Goal: Use online tool/utility: Utilize a website feature to perform a specific function

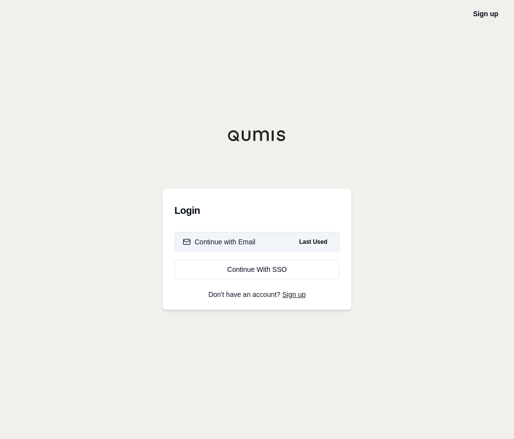
click at [218, 244] on div "Continue with Email" at bounding box center [219, 242] width 73 height 10
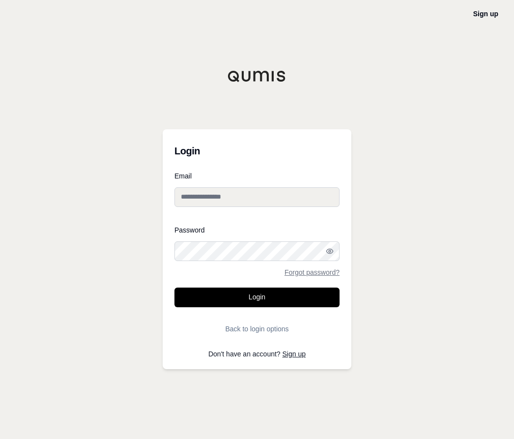
click at [182, 194] on input "Email" at bounding box center [256, 197] width 165 height 20
type input "**********"
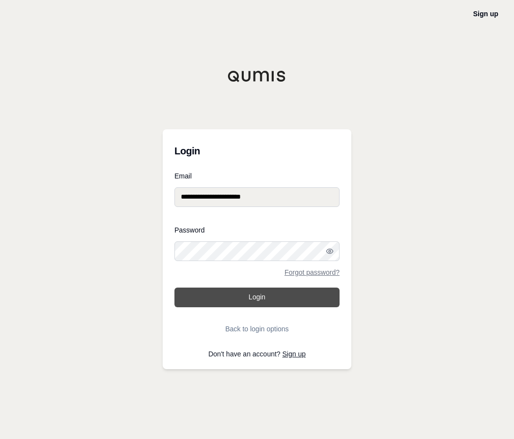
click at [240, 299] on button "Login" at bounding box center [256, 297] width 165 height 20
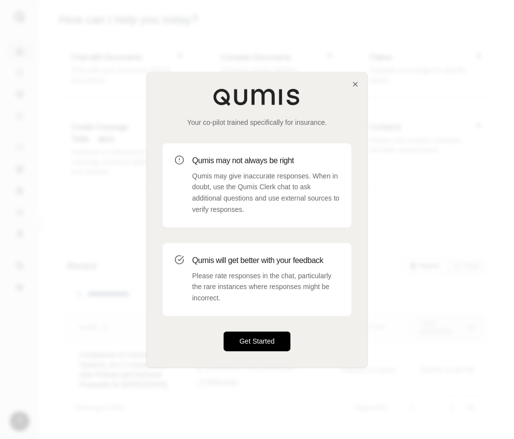
click at [242, 343] on button "Get Started" at bounding box center [257, 341] width 67 height 20
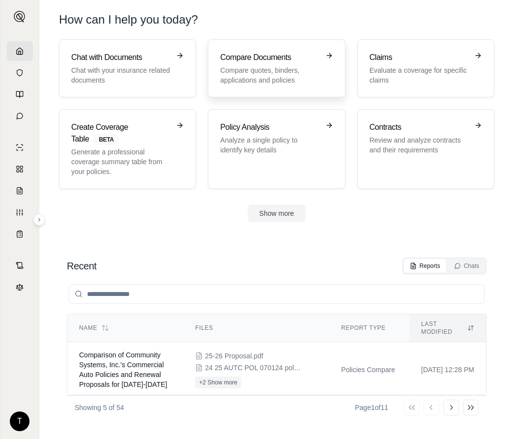
click at [252, 59] on h3 "Compare Documents" at bounding box center [269, 58] width 99 height 12
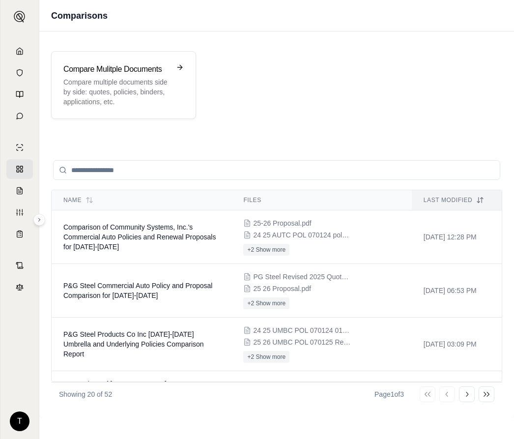
click at [108, 134] on div "Compare Mulitple Documents Compare multiple documents side by side: quotes, pol…" at bounding box center [276, 224] width 475 height 386
click at [136, 101] on p "Compare multiple documents side by side: quotes, policies, binders, application…" at bounding box center [116, 91] width 107 height 29
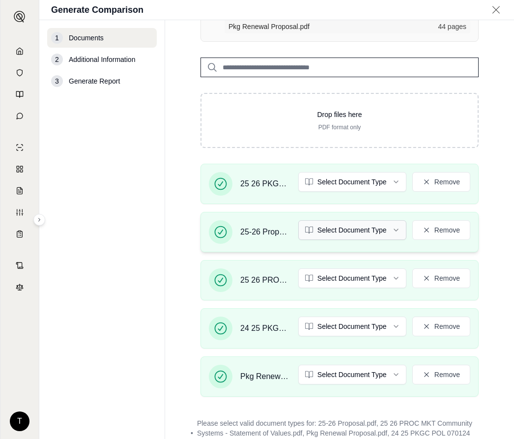
scroll to position [197, 0]
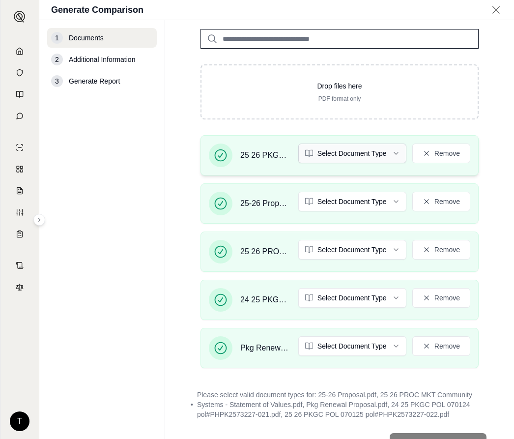
click at [391, 151] on html "T Generate Comparison 1 Documents 2 Additional Information 3 Generate Report Do…" at bounding box center [257, 219] width 514 height 439
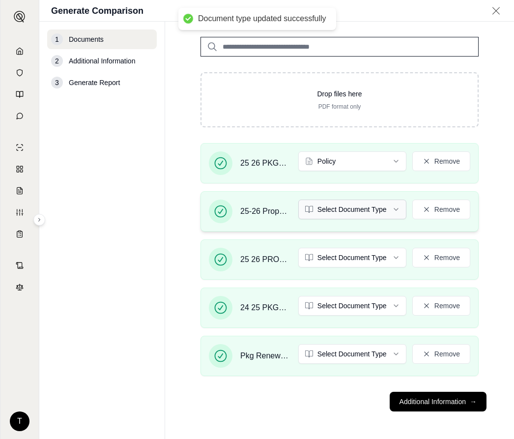
click at [388, 199] on html "Document type updated successfully T Generate Comparison 1 Documents 2 Addition…" at bounding box center [257, 219] width 514 height 439
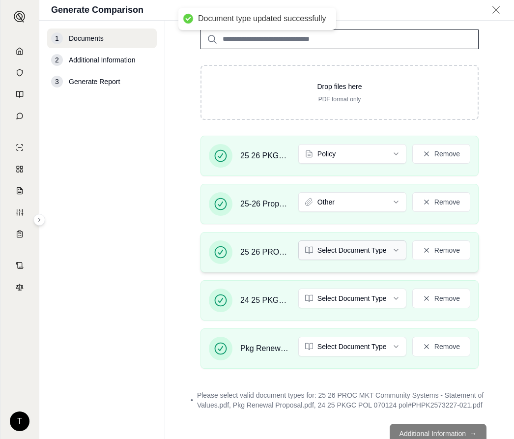
click at [385, 248] on html "Document type updated successfully T Generate Comparison 1 Documents 2 Addition…" at bounding box center [257, 219] width 514 height 439
click at [384, 294] on html "Document type updated successfully T Generate Comparison 1 Documents 2 Addition…" at bounding box center [257, 219] width 514 height 439
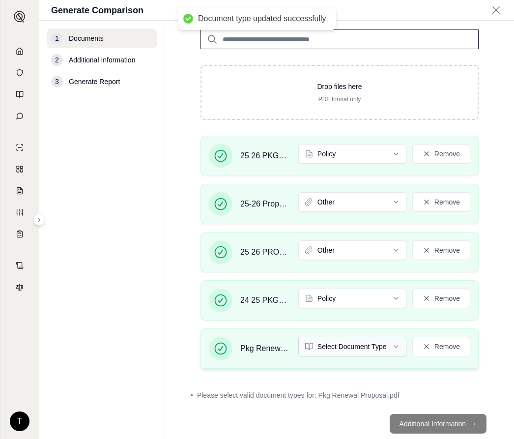
click at [387, 344] on html "Document type updated successfully T Generate Comparison 1 Documents 2 Addition…" at bounding box center [257, 219] width 514 height 439
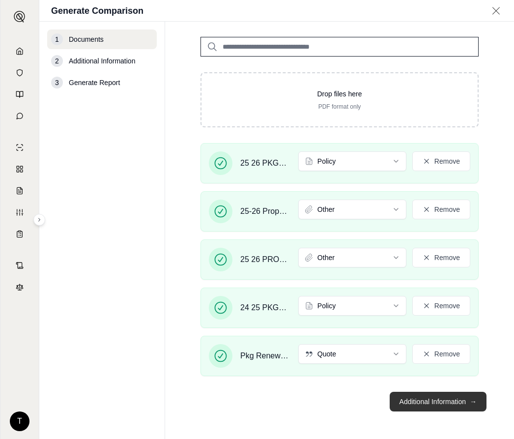
click at [422, 401] on button "Additional Information →" at bounding box center [438, 402] width 97 height 20
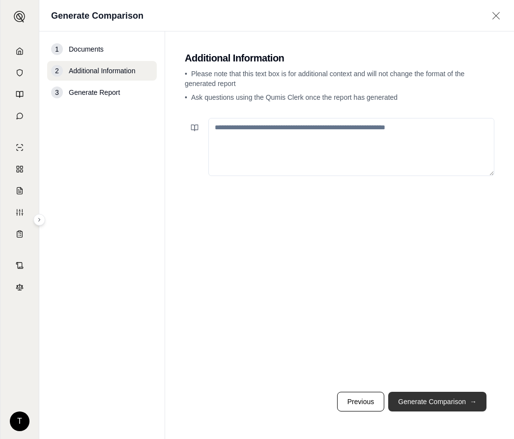
click at [425, 398] on button "Generate Comparison →" at bounding box center [437, 402] width 98 height 20
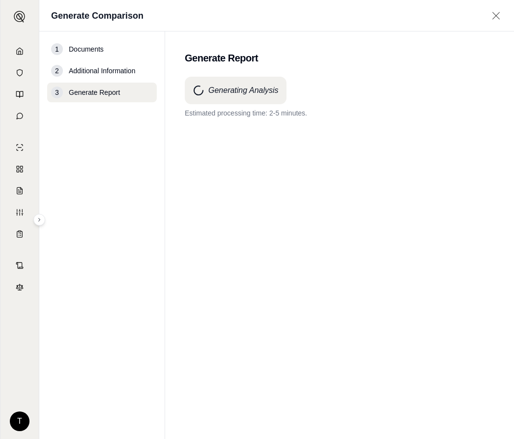
click at [106, 248] on nav "1 Documents 2 Additional Information 3 Generate Report" at bounding box center [102, 234] width 126 height 407
click at [108, 297] on nav "1 Documents 2 Additional Information 3 Generate Report" at bounding box center [102, 234] width 126 height 407
click at [247, 214] on div "Generating Analysis Processing is taking longer than anticipated. Thank you for…" at bounding box center [340, 240] width 310 height 327
click at [320, 209] on div "Generating Analysis Processing is taking longer than anticipated. Thank you for…" at bounding box center [340, 240] width 310 height 327
